Goal: Transaction & Acquisition: Purchase product/service

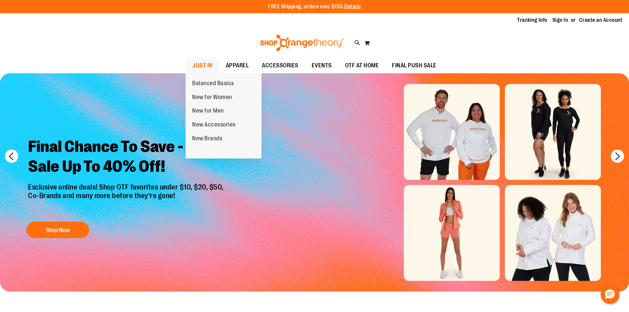
click at [206, 64] on span "JUST IN" at bounding box center [202, 65] width 20 height 15
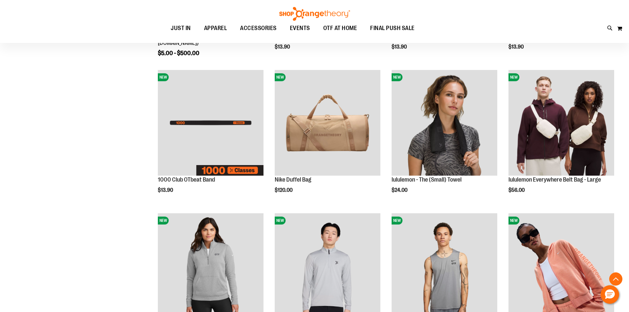
scroll to position [231, 0]
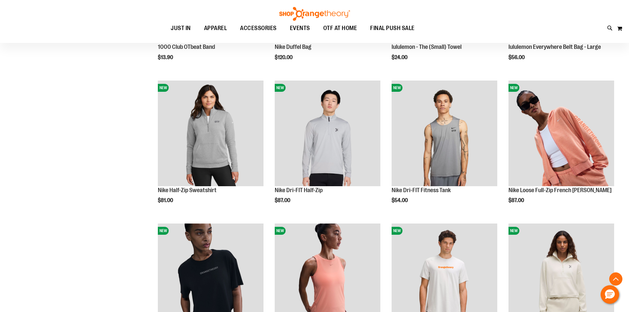
scroll to position [297, 0]
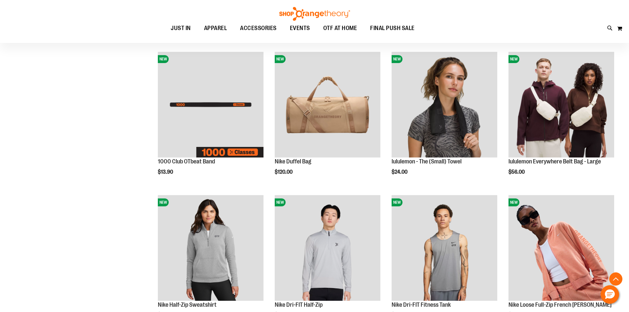
scroll to position [198, 0]
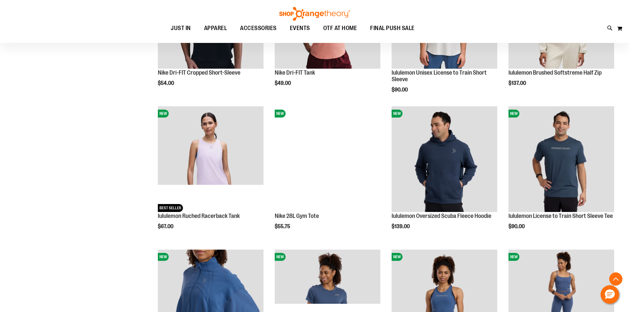
scroll to position [627, 0]
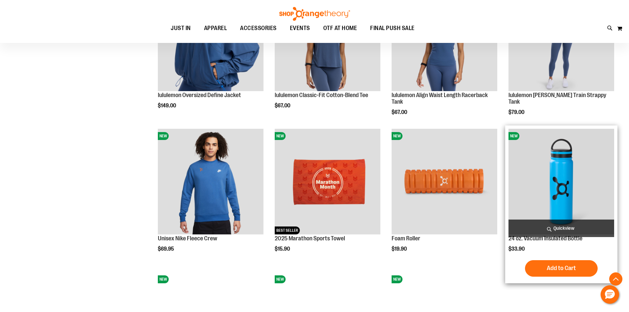
scroll to position [1023, 0]
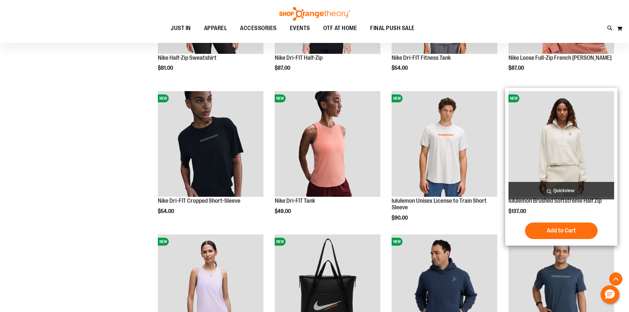
scroll to position [462, 0]
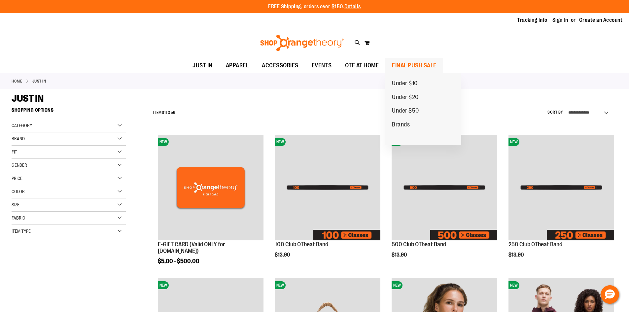
click at [393, 67] on span "FINAL PUSH SALE" at bounding box center [414, 65] width 45 height 15
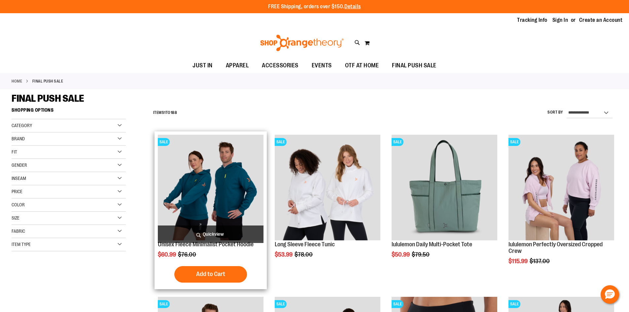
click at [209, 242] on span "Quickview" at bounding box center [211, 233] width 106 height 17
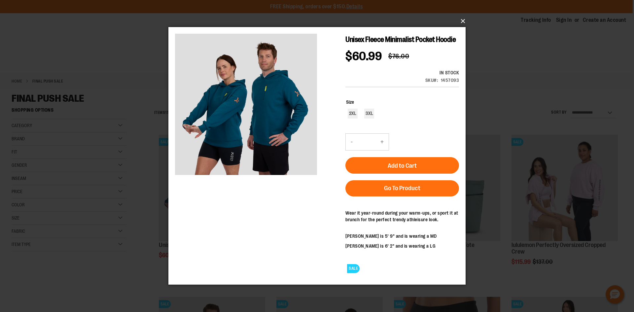
click at [461, 19] on button "×" at bounding box center [318, 21] width 297 height 15
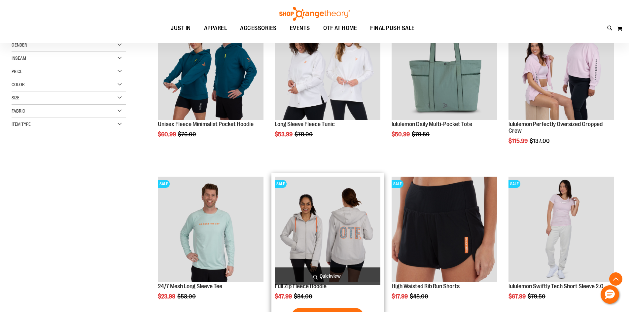
scroll to position [132, 0]
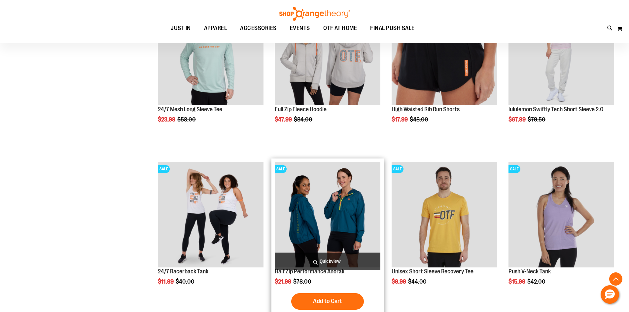
scroll to position [330, 0]
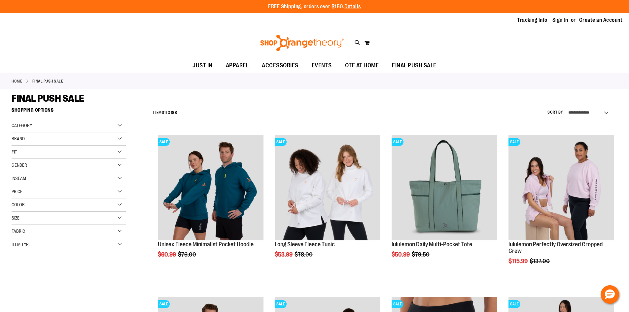
click at [115, 153] on div "Fit" at bounding box center [69, 152] width 114 height 13
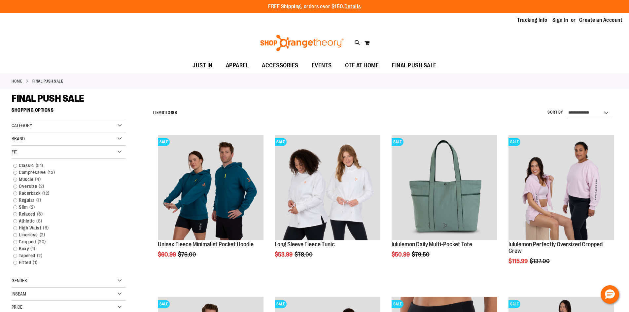
click at [56, 154] on div "Fit" at bounding box center [69, 152] width 114 height 13
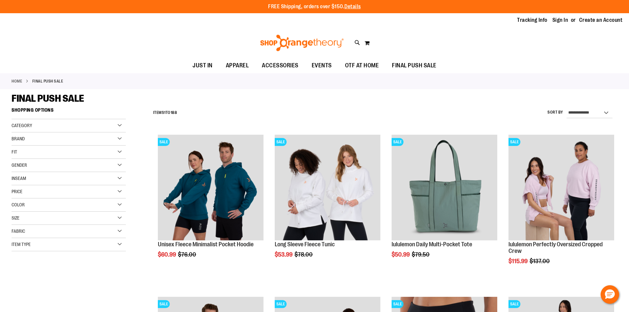
click at [40, 212] on div "Size" at bounding box center [69, 218] width 114 height 13
click at [65, 235] on div "XL" at bounding box center [65, 235] width 10 height 10
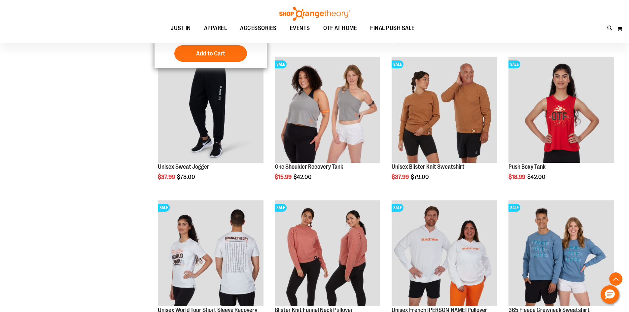
scroll to position [521, 0]
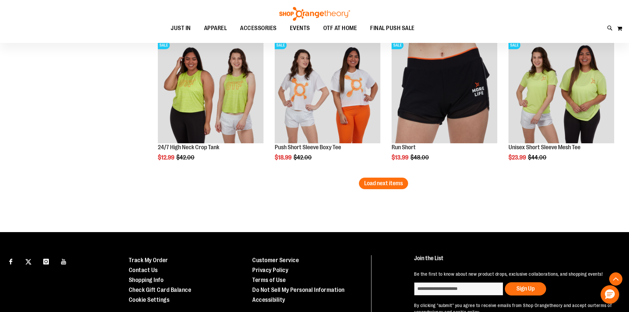
scroll to position [1247, 0]
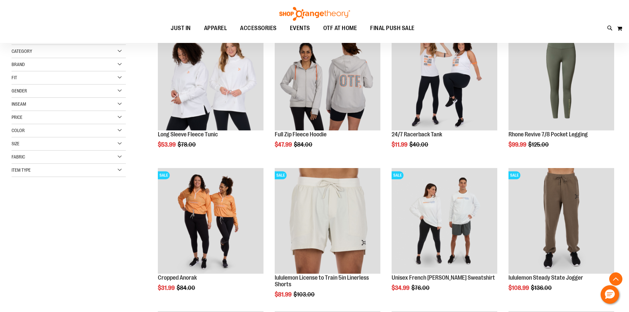
scroll to position [132, 0]
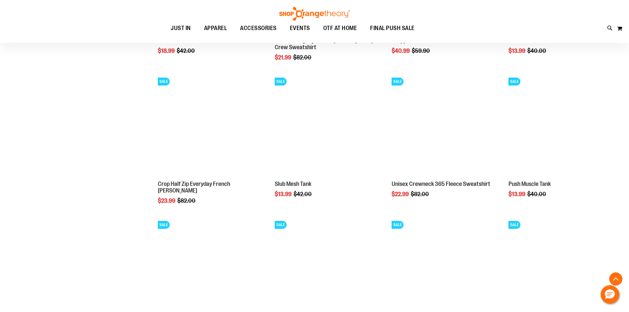
scroll to position [955, 0]
